Goal: Information Seeking & Learning: Understand process/instructions

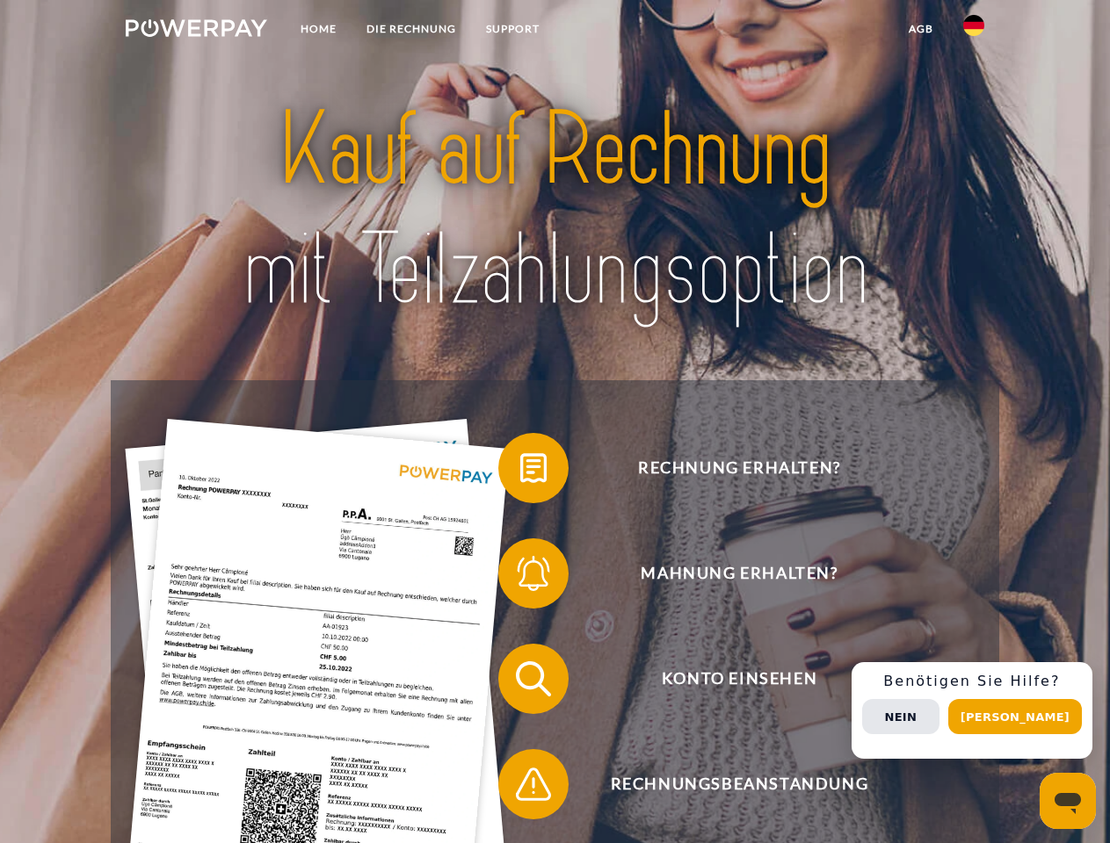
click at [196, 31] on img at bounding box center [196, 28] width 141 height 18
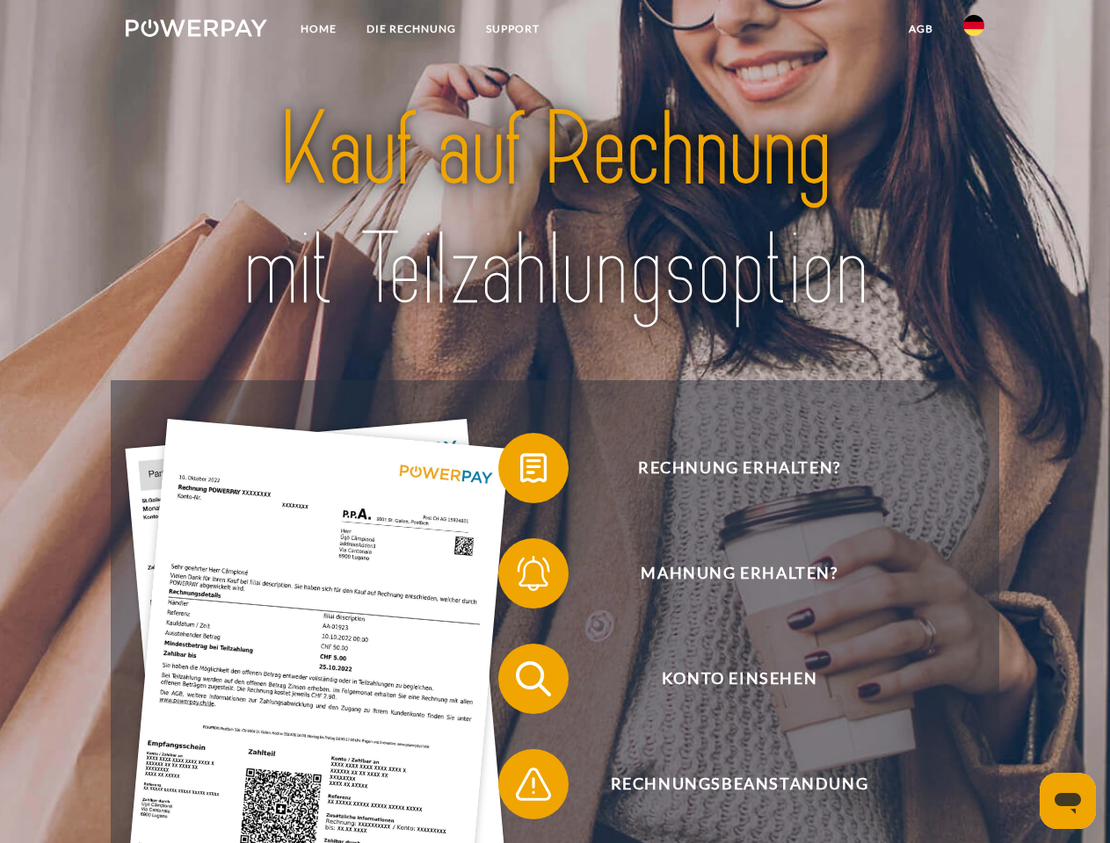
click at [973, 31] on img at bounding box center [973, 25] width 21 height 21
click at [920, 29] on link "agb" at bounding box center [920, 29] width 54 height 32
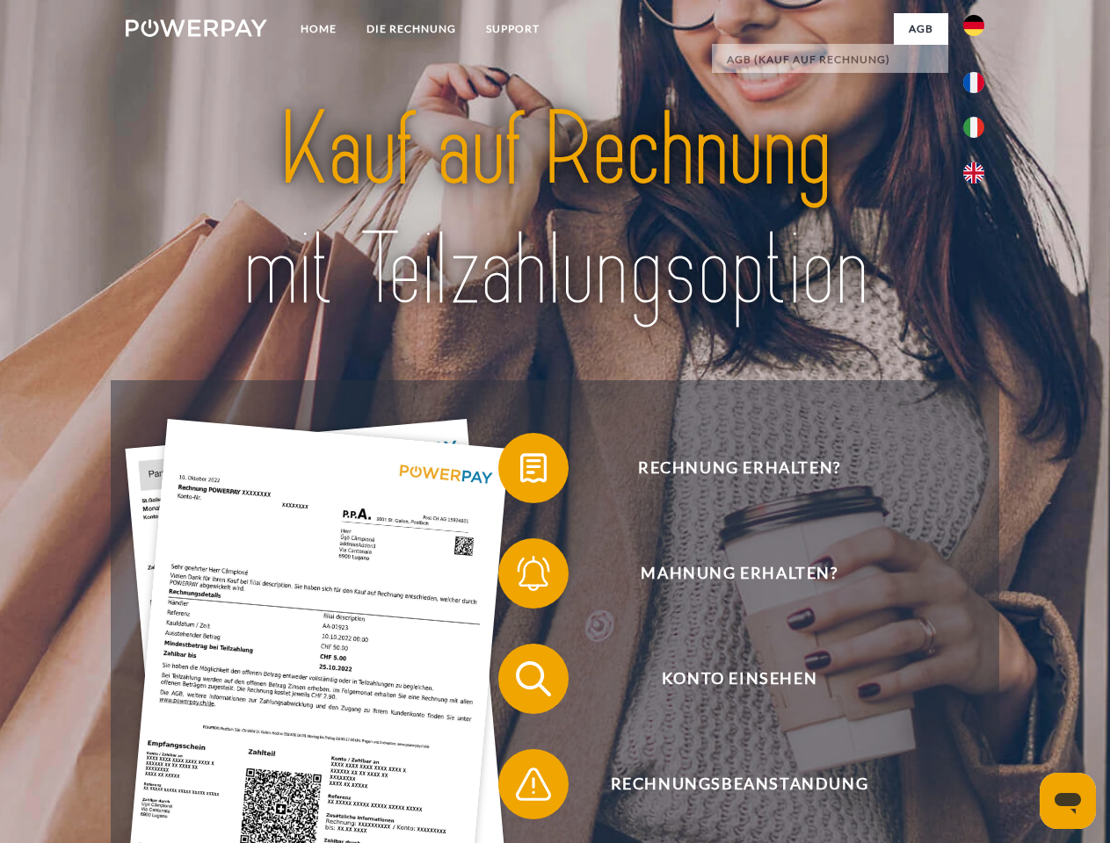
click at [520, 472] on span at bounding box center [507, 468] width 88 height 88
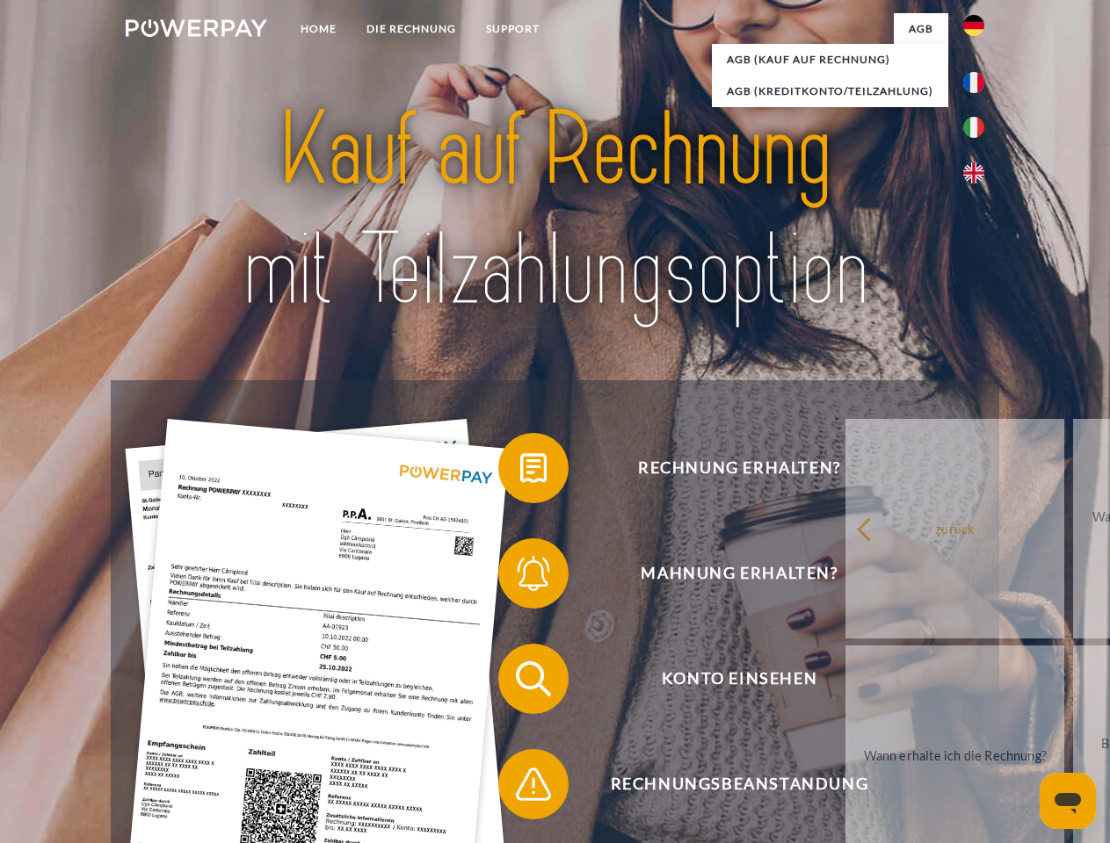
click at [520, 577] on span at bounding box center [507, 574] width 88 height 88
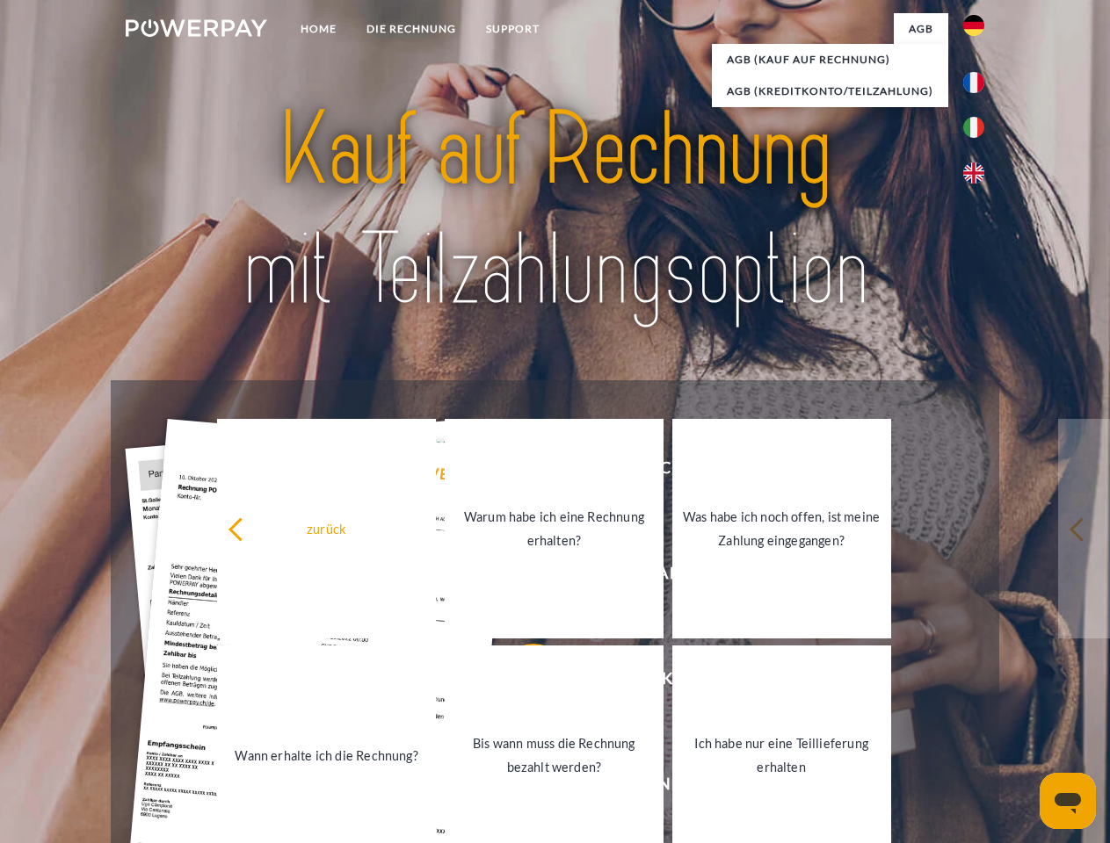
click at [520, 683] on link "Bis wann muss die Rechnung bezahlt werden?" at bounding box center [554, 756] width 219 height 220
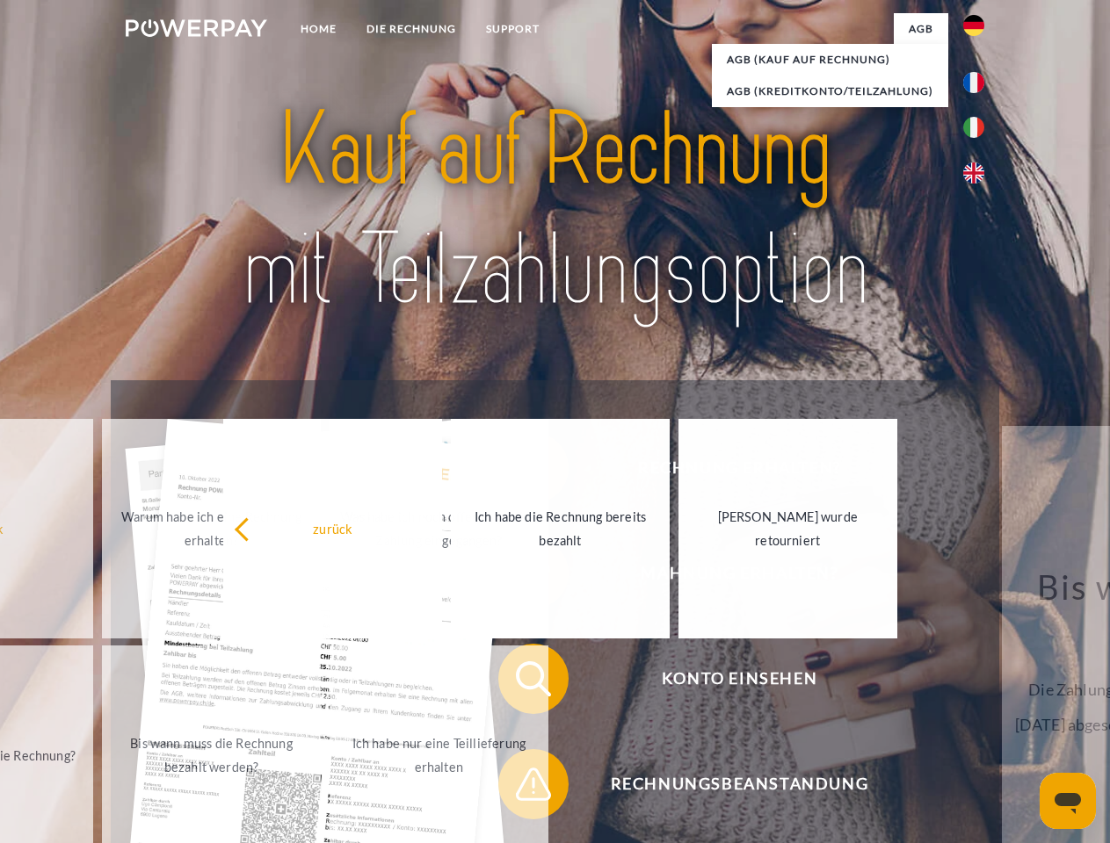
click at [520, 788] on span at bounding box center [507, 785] width 88 height 88
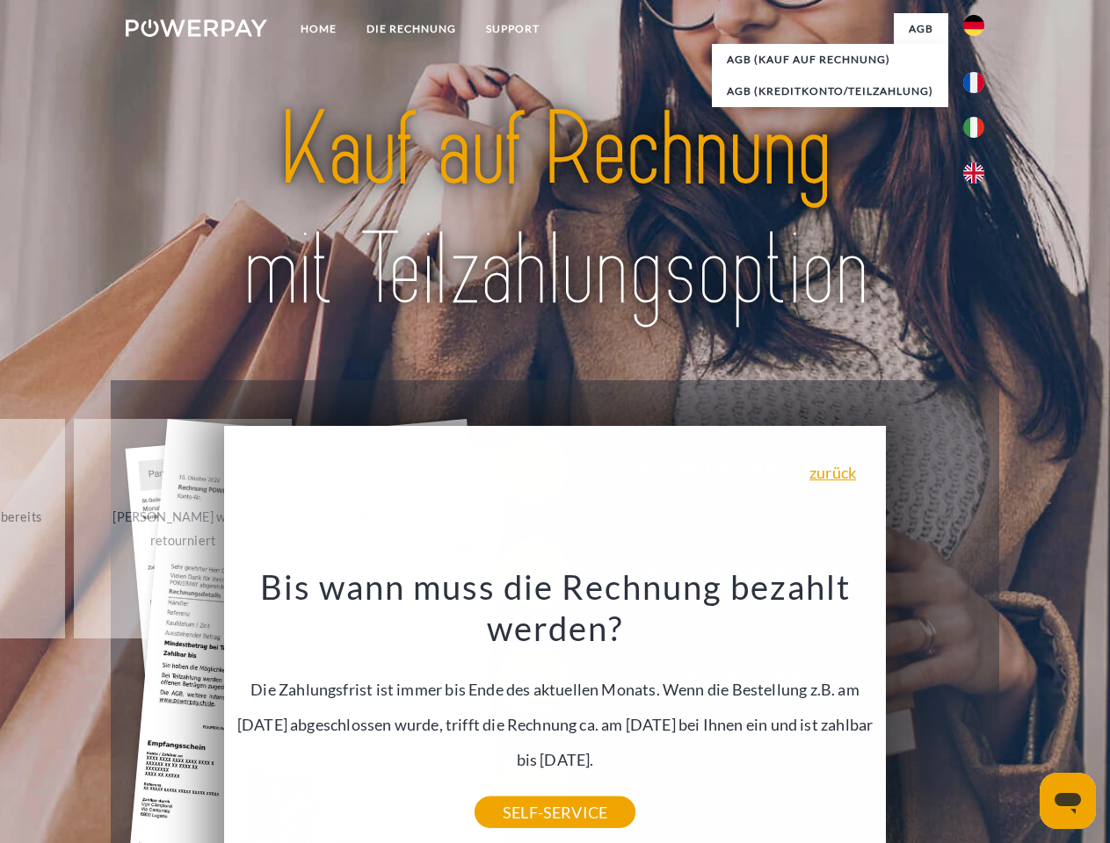
click at [978, 711] on div "Rechnung erhalten? Mahnung erhalten? Konto einsehen" at bounding box center [554, 731] width 887 height 703
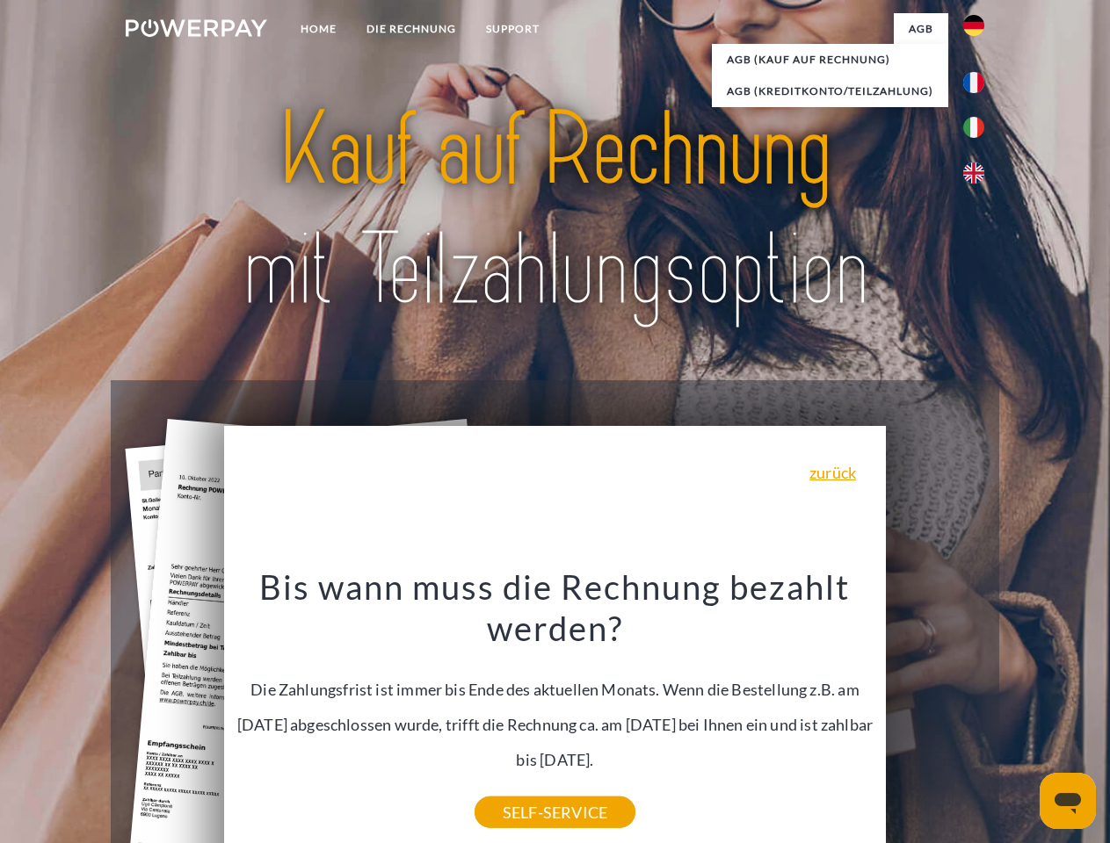
click at [935, 714] on span "Konto einsehen" at bounding box center [739, 679] width 430 height 70
click at [1021, 717] on header "Home DIE RECHNUNG SUPPORT" at bounding box center [555, 606] width 1110 height 1213
